Goal: Register for event/course

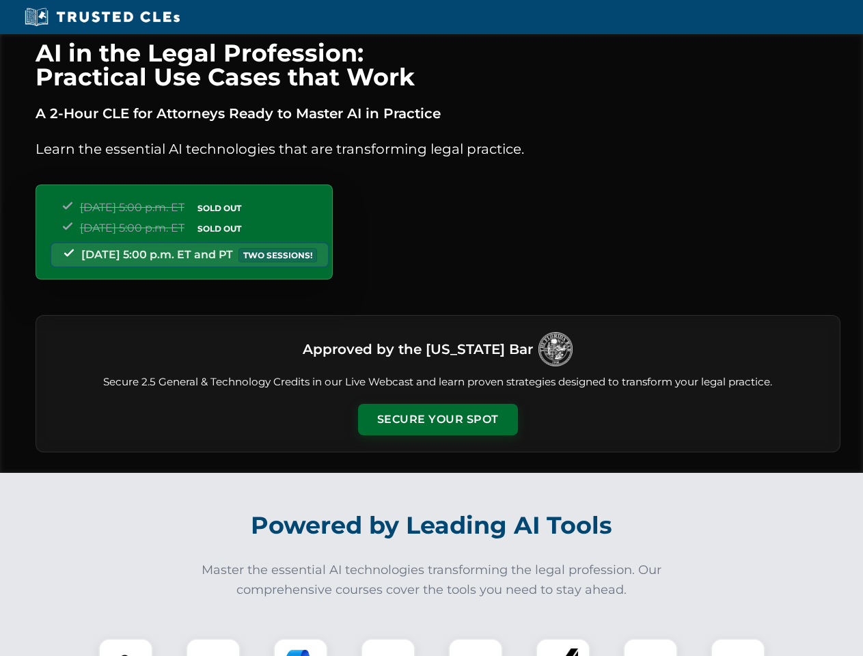
click at [437, 420] on button "Secure Your Spot" at bounding box center [438, 419] width 160 height 31
click at [126, 647] on img at bounding box center [126, 666] width 40 height 40
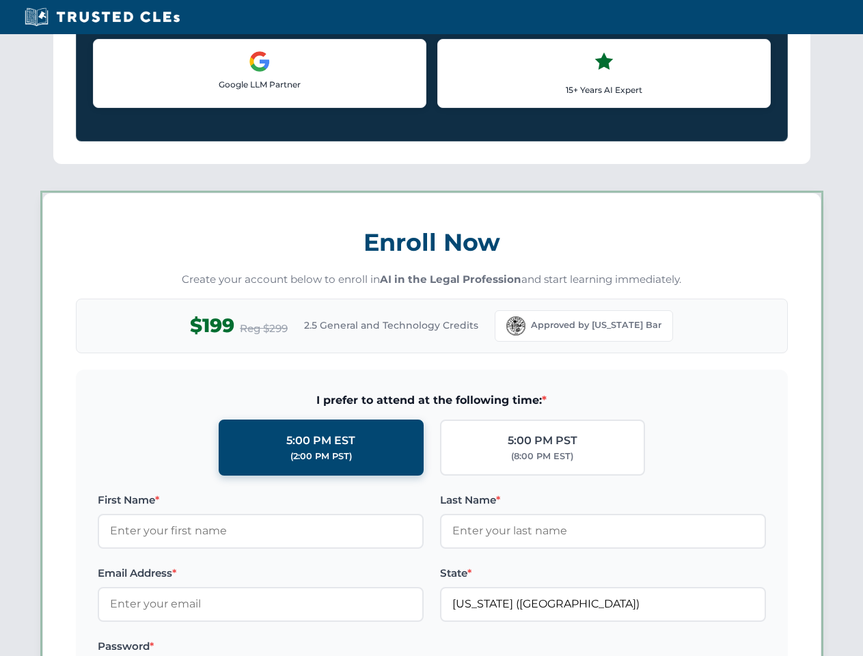
click at [301, 647] on label "Password *" at bounding box center [261, 646] width 326 height 16
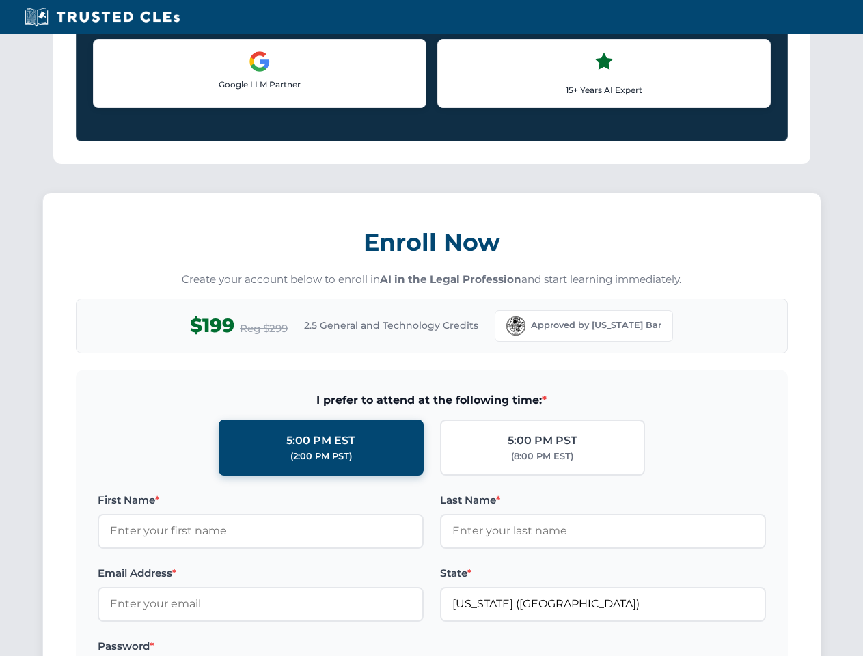
scroll to position [1342, 0]
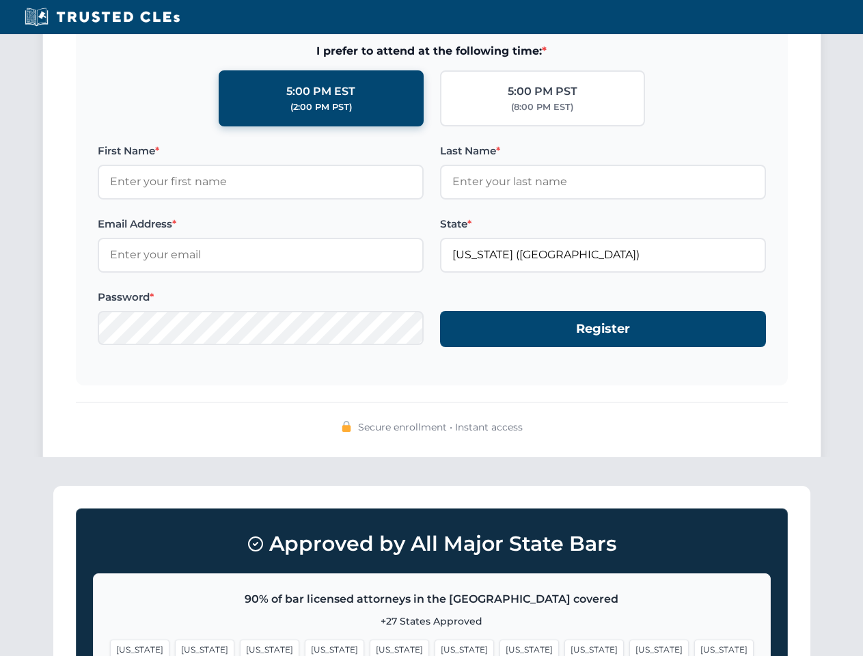
click at [630, 647] on span "[US_STATE]" at bounding box center [659, 650] width 59 height 20
